Goal: Transaction & Acquisition: Purchase product/service

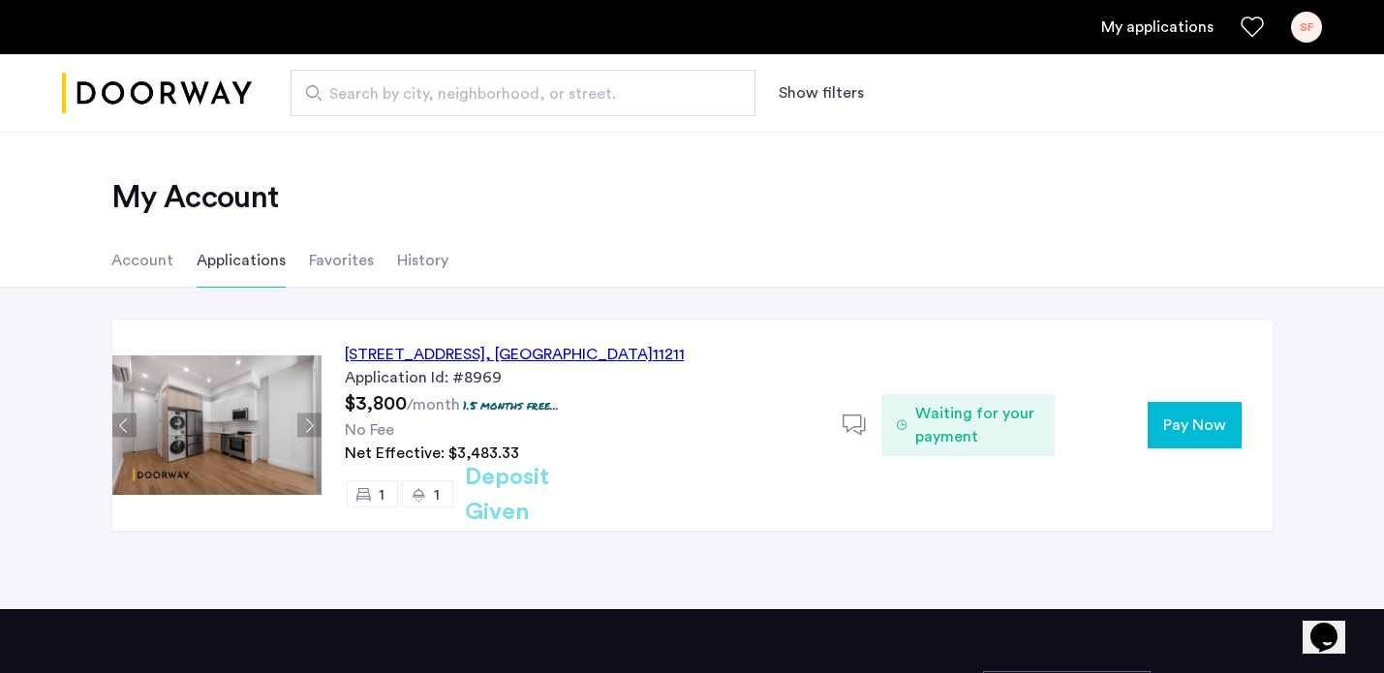
click at [1223, 430] on span "Pay Now" at bounding box center [1194, 425] width 63 height 23
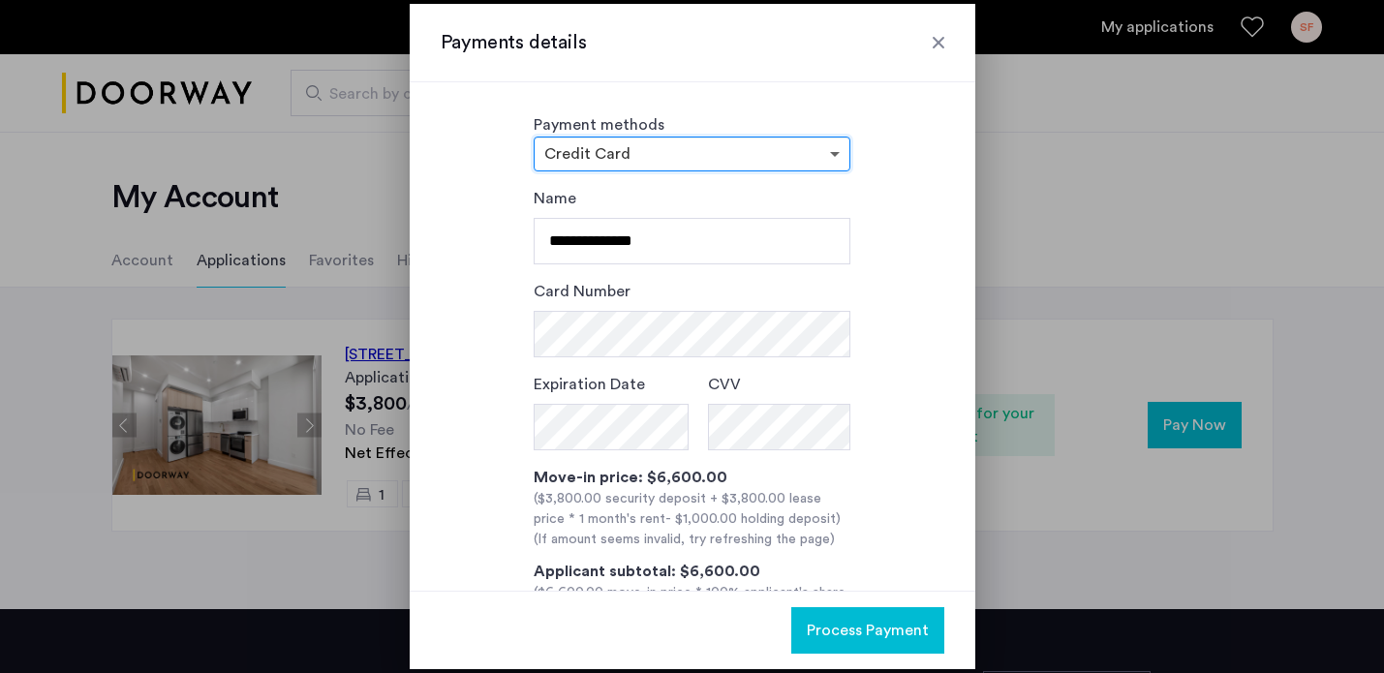
click at [831, 148] on span at bounding box center [837, 153] width 24 height 23
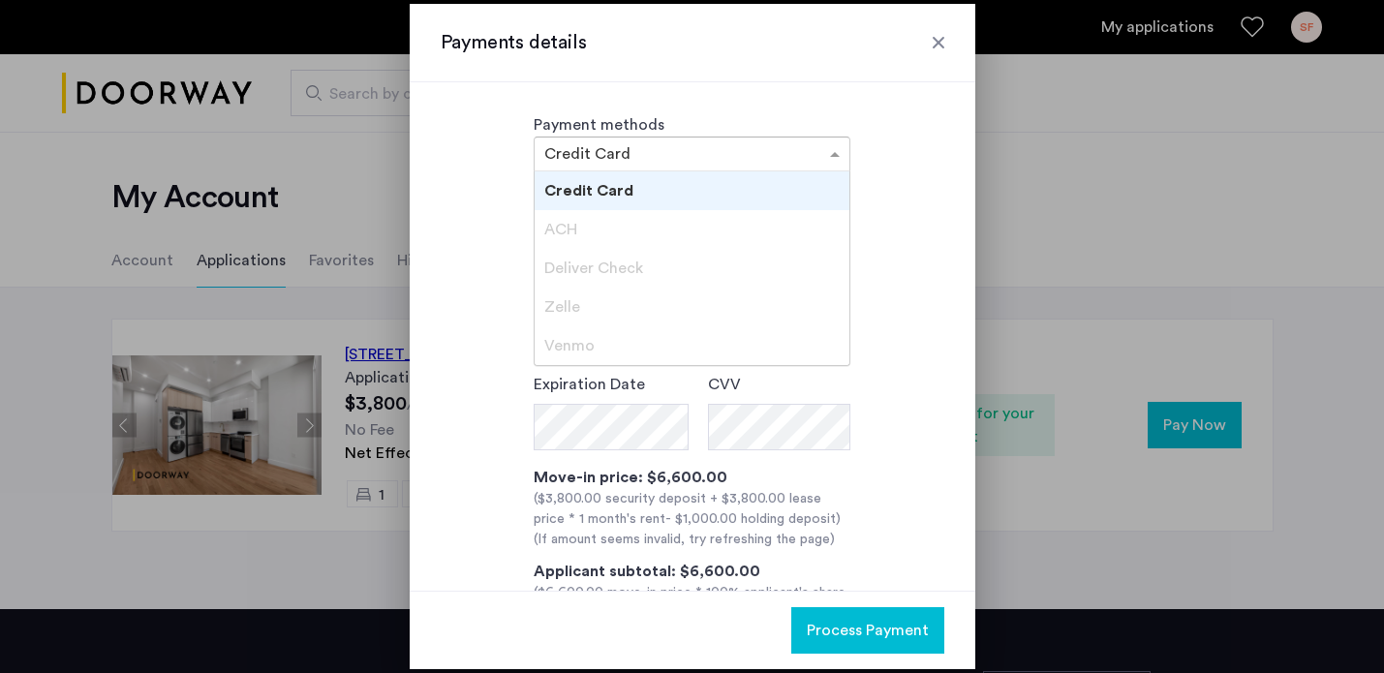
click at [910, 157] on div "Payment methods × Credit Card Credit Card ACH Deliver Check [PERSON_NAME]" at bounding box center [693, 142] width 504 height 58
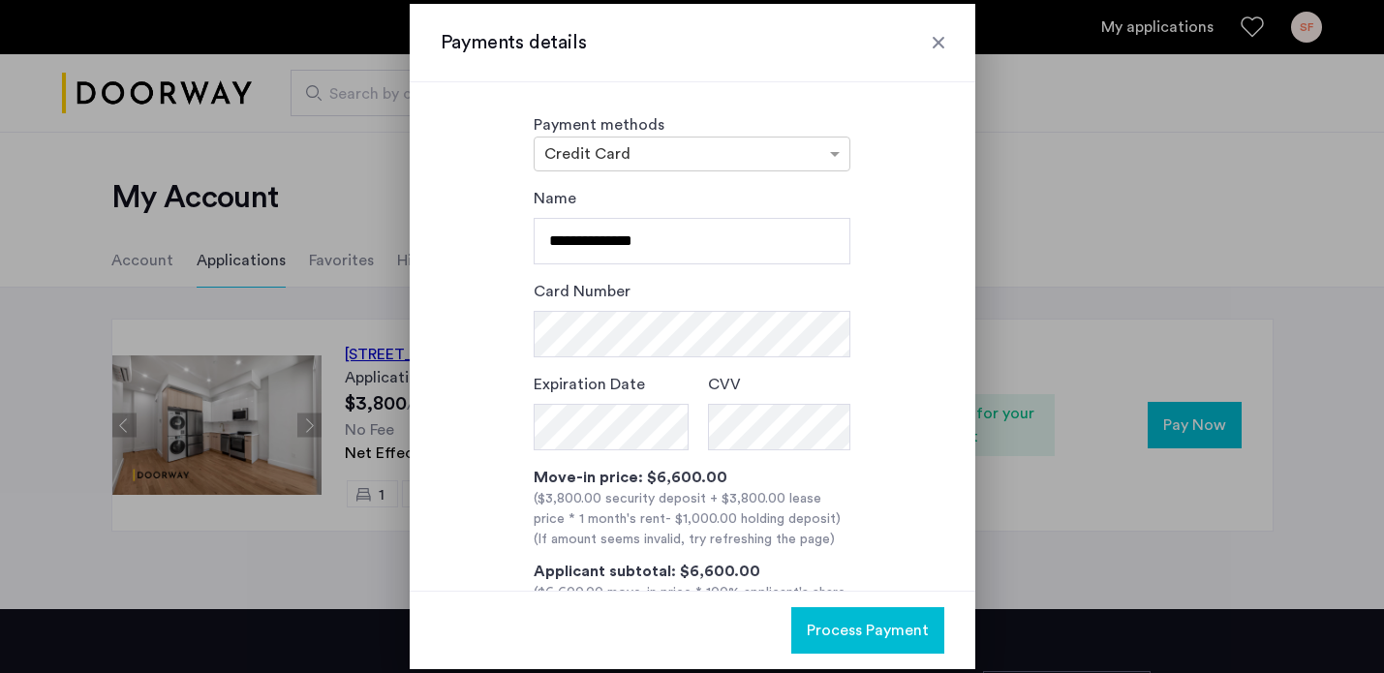
click at [934, 46] on div at bounding box center [938, 42] width 19 height 19
